Goal: Navigation & Orientation: Find specific page/section

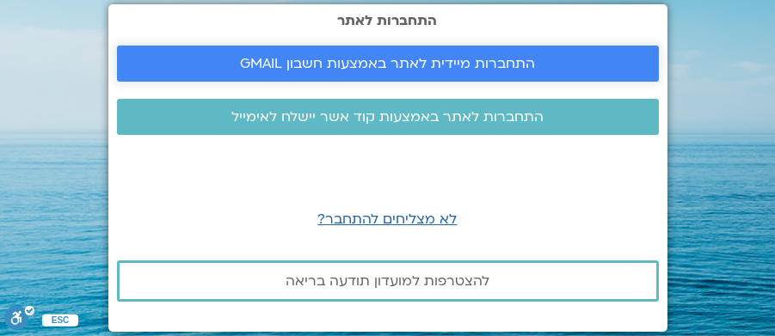
click at [436, 59] on span "התחברות מיידית לאתר באמצעות חשבון GMAIL" at bounding box center [387, 63] width 295 height 15
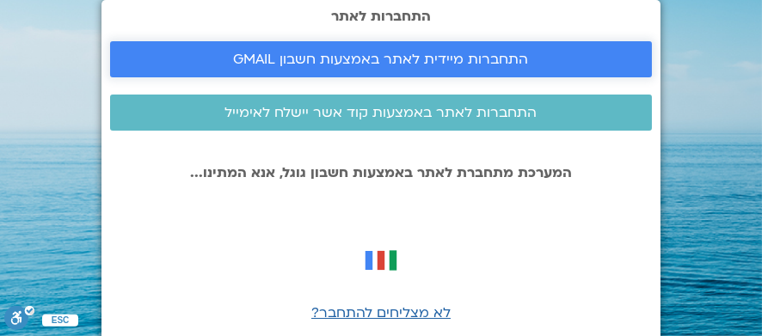
scroll to position [40, 0]
